Goal: Find contact information: Find contact information

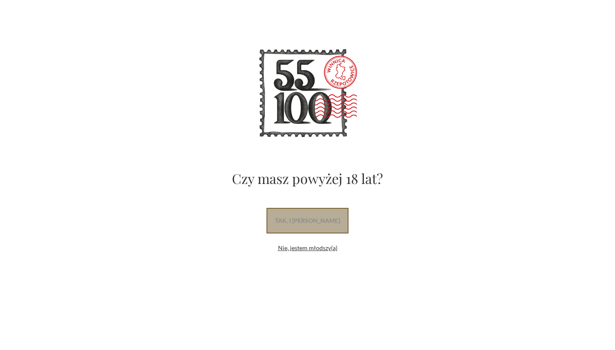
click at [327, 219] on link "tak, i [PERSON_NAME]" at bounding box center [307, 221] width 82 height 26
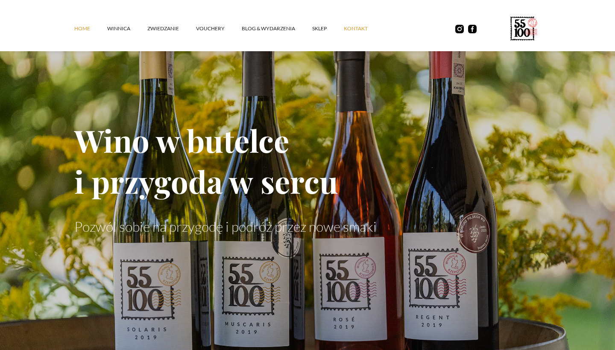
click at [357, 26] on link "kontakt" at bounding box center [364, 29] width 41 height 26
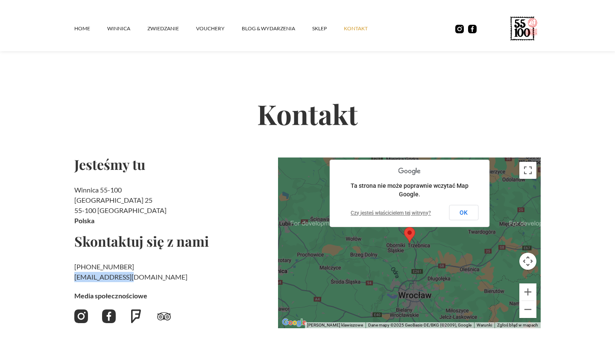
drag, startPoint x: 71, startPoint y: 279, endPoint x: 130, endPoint y: 278, distance: 58.9
click at [130, 278] on section "Kontakt Jesteśmy tu Winnica 55-100 Rzepotowice 25 55-100 Trzebnica Polska Skont…" at bounding box center [307, 208] width 615 height 362
click at [84, 314] on img at bounding box center [81, 317] width 14 height 14
